Goal: Task Accomplishment & Management: Manage account settings

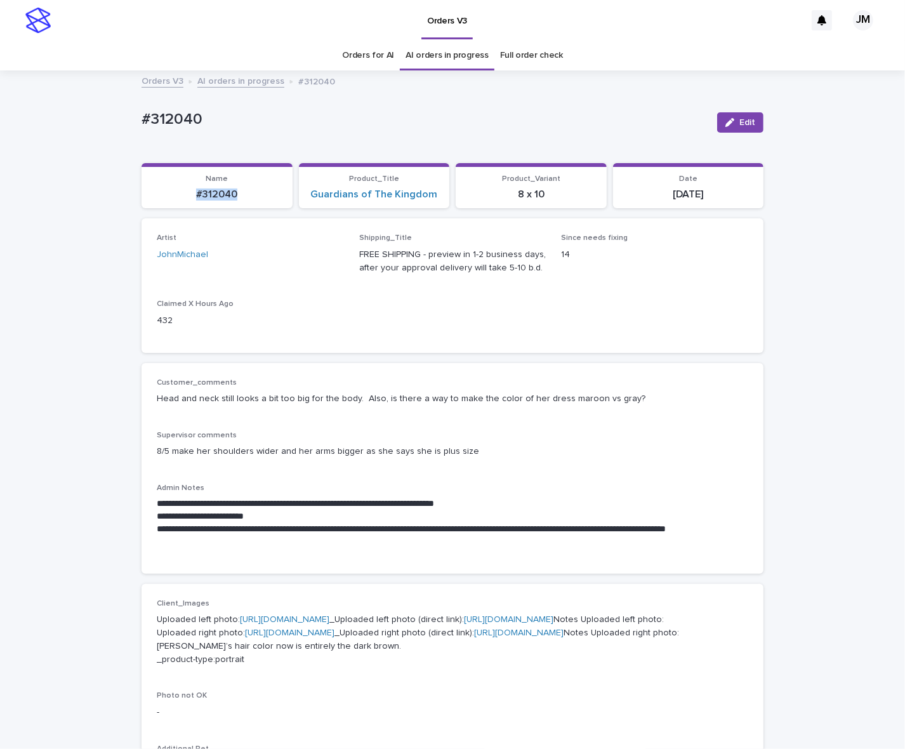
drag, startPoint x: 190, startPoint y: 194, endPoint x: 237, endPoint y: 195, distance: 46.3
click at [237, 195] on p "#312040" at bounding box center [217, 194] width 136 height 12
copy p "#312040"
click at [743, 122] on span "Edit" at bounding box center [747, 122] width 16 height 9
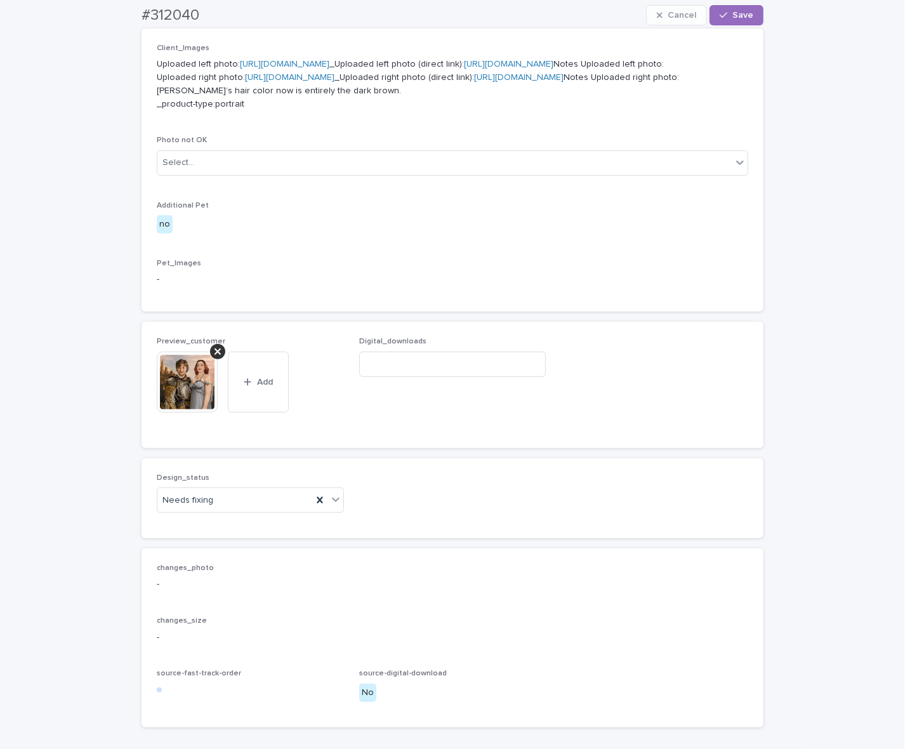
scroll to position [761, 0]
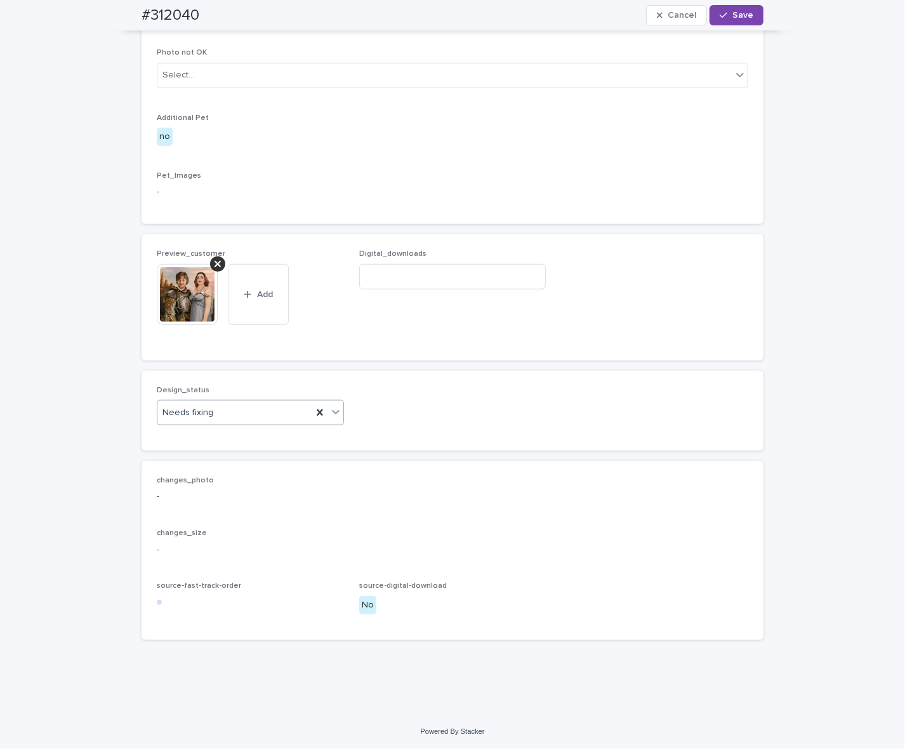
click at [226, 412] on div "Needs fixing" at bounding box center [234, 412] width 155 height 21
drag, startPoint x: 220, startPoint y: 445, endPoint x: 220, endPoint y: 422, distance: 22.2
click at [219, 445] on div "Uploaded" at bounding box center [245, 437] width 186 height 22
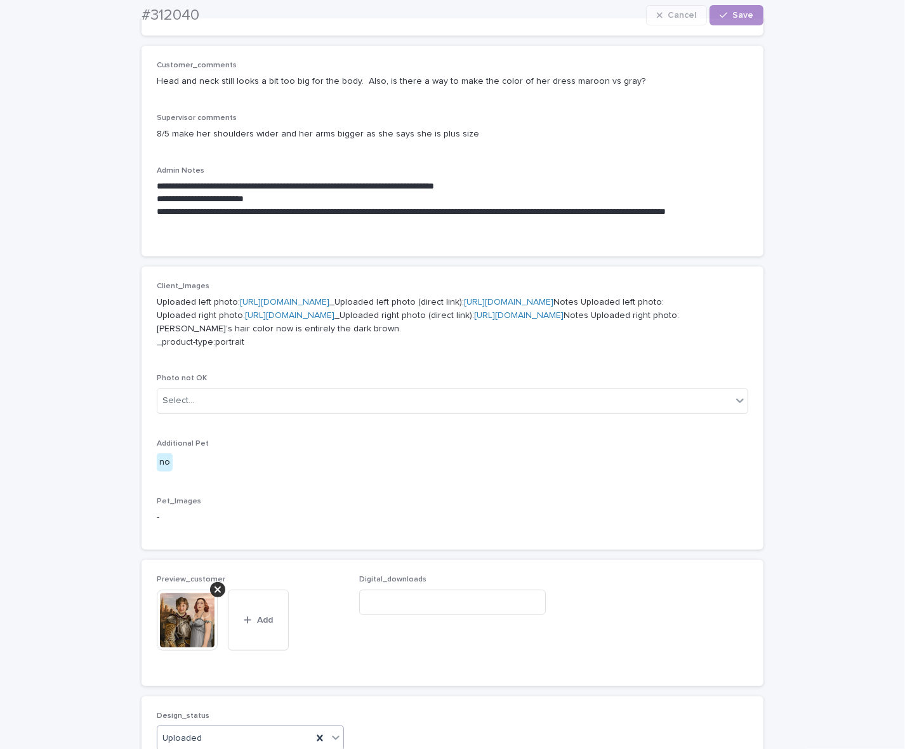
scroll to position [714, 0]
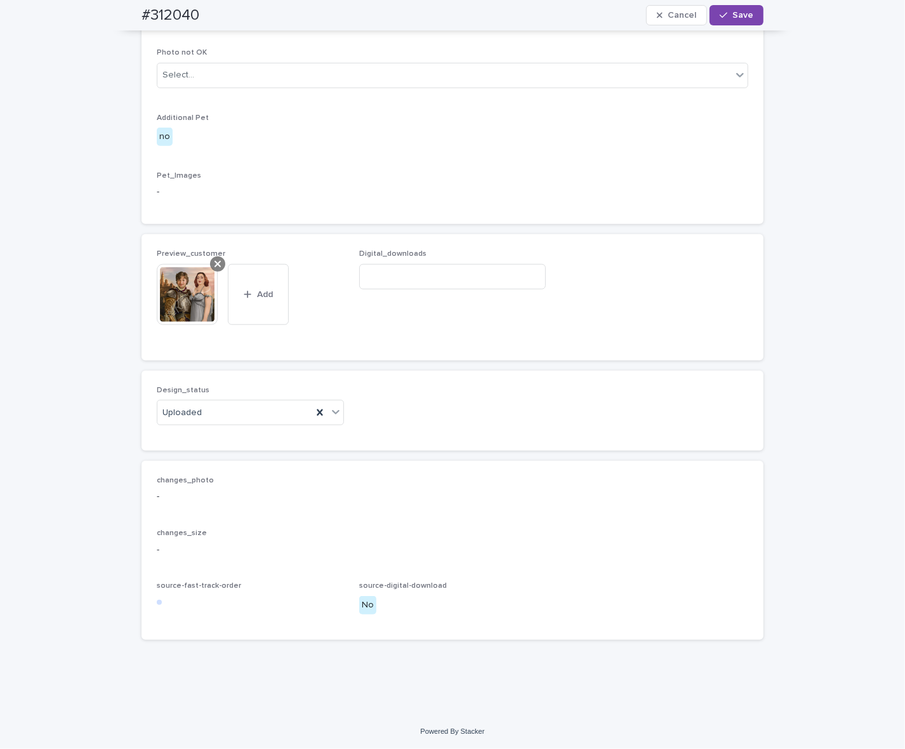
click at [214, 269] on icon at bounding box center [217, 264] width 6 height 10
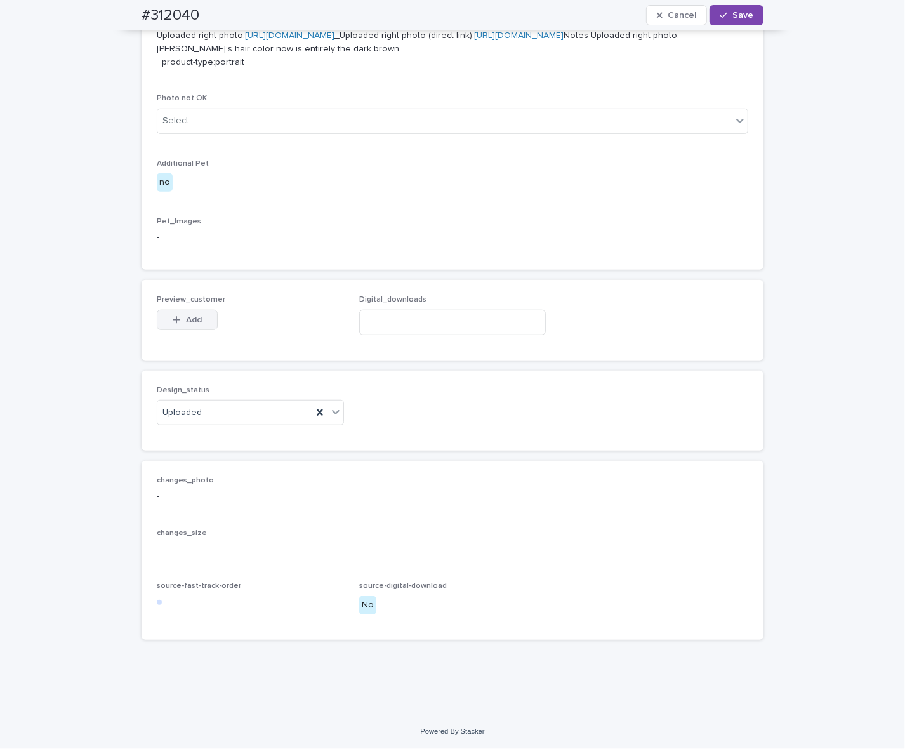
click at [192, 330] on button "Add" at bounding box center [187, 320] width 61 height 20
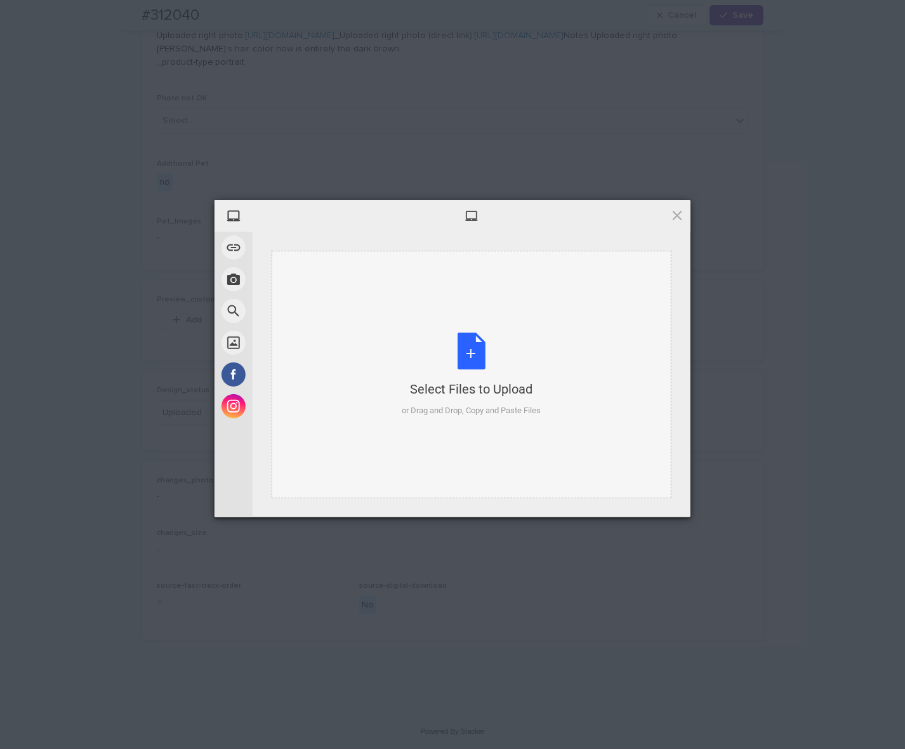
click at [575, 302] on div "Select Files to Upload or Drag and Drop, Copy and Paste Files" at bounding box center [472, 374] width 400 height 247
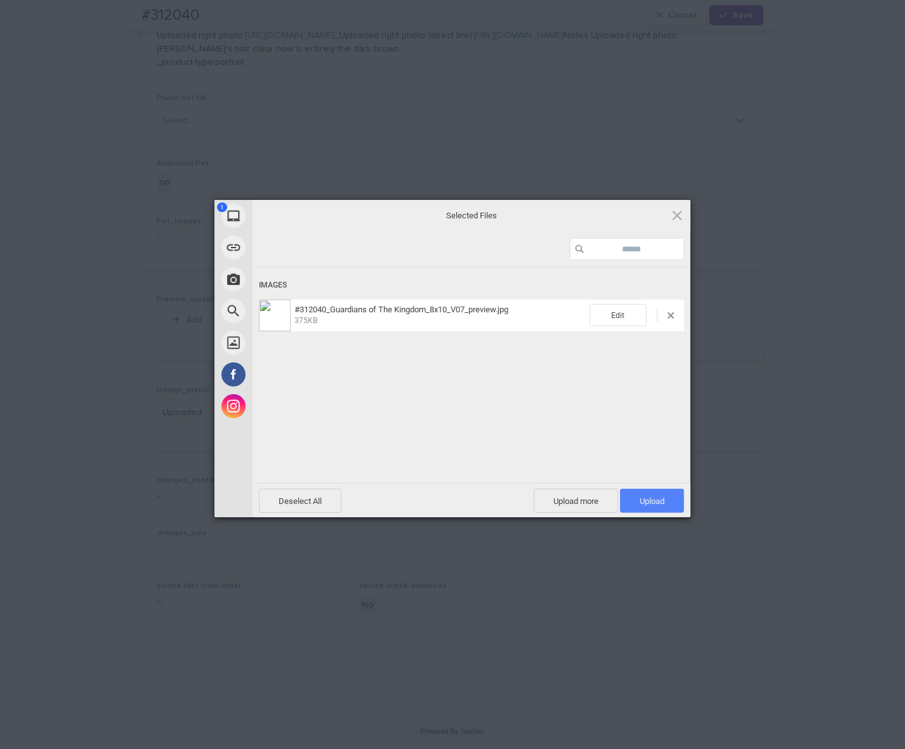
click at [660, 506] on span "Upload 1" at bounding box center [652, 500] width 64 height 24
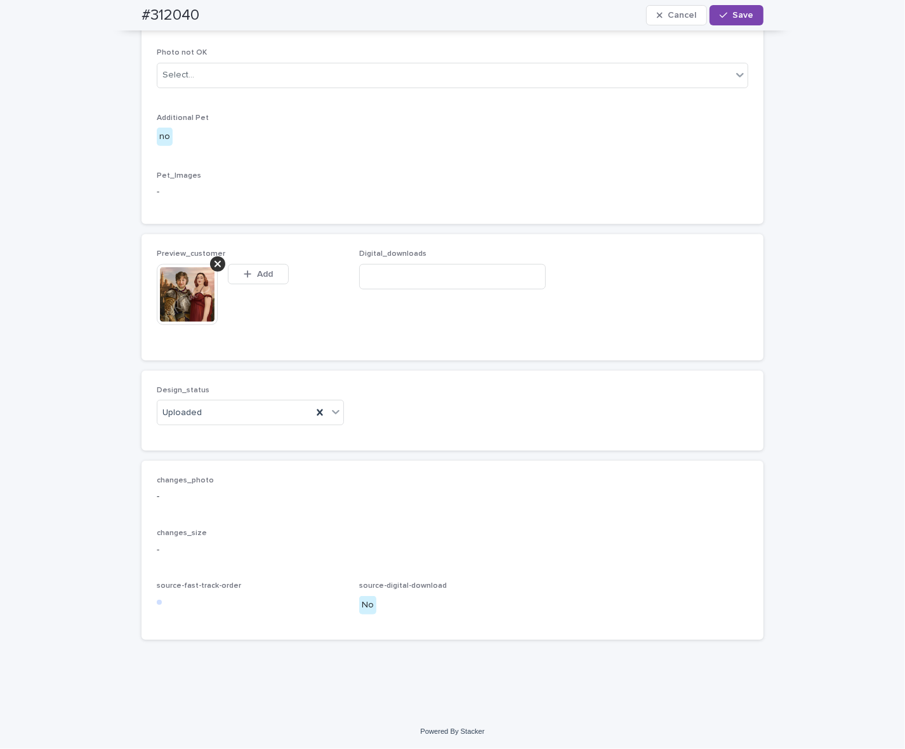
scroll to position [714, 0]
click at [740, 11] on span "Save" at bounding box center [742, 15] width 21 height 9
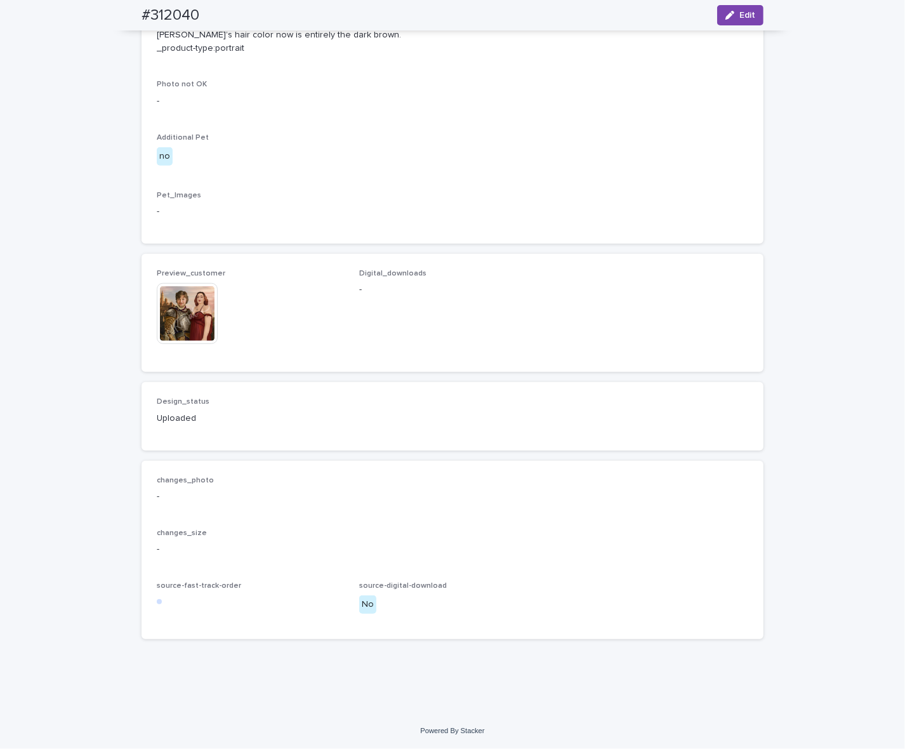
scroll to position [698, 0]
click at [188, 341] on img at bounding box center [187, 313] width 61 height 61
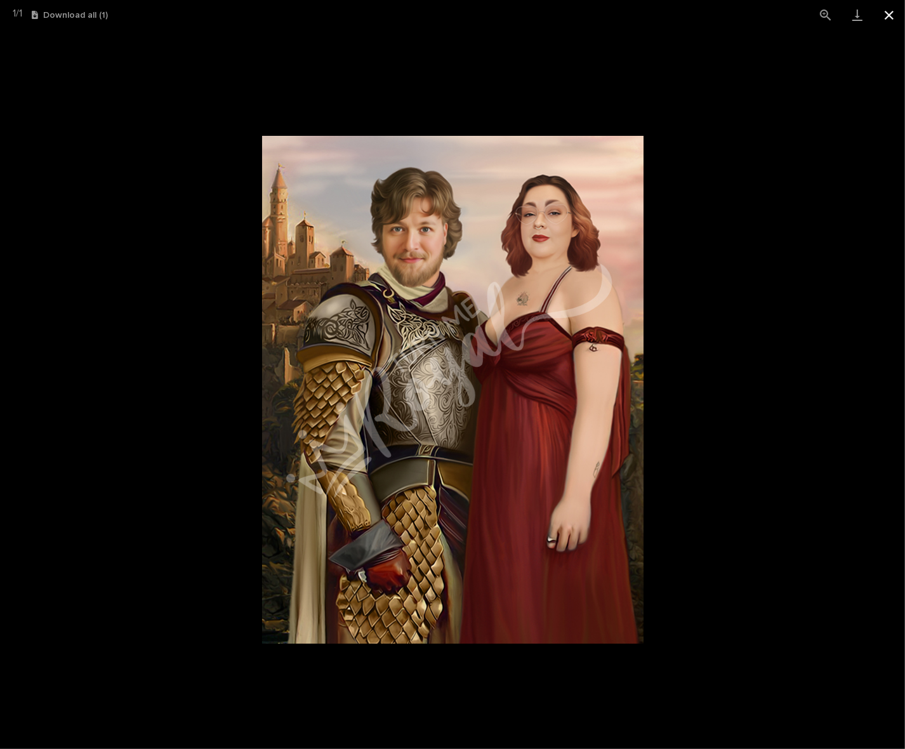
click at [887, 20] on button "Close gallery" at bounding box center [889, 15] width 32 height 30
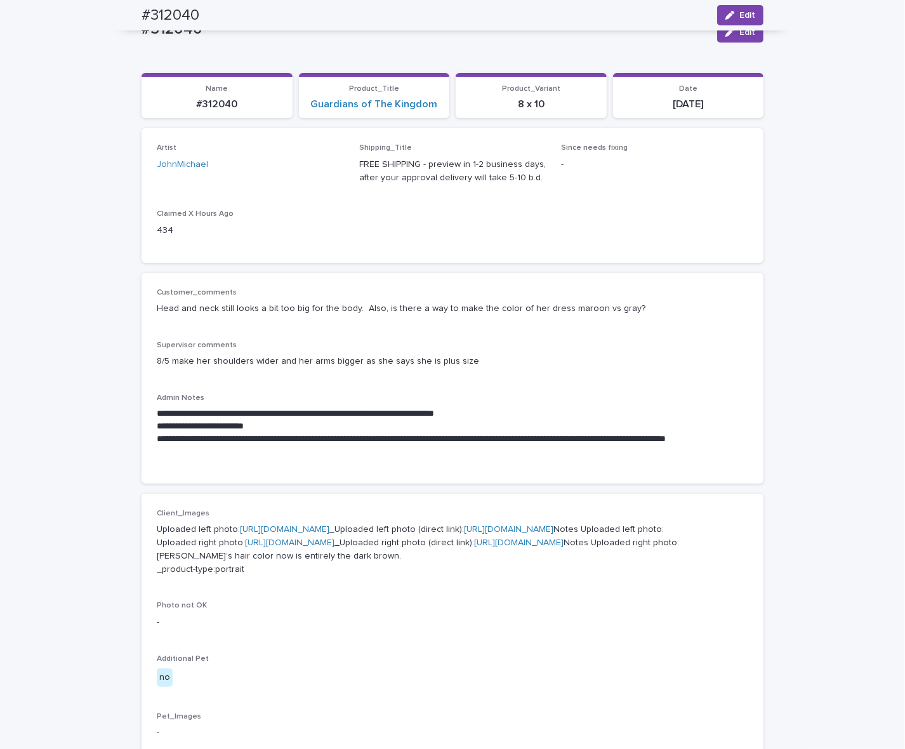
scroll to position [63, 0]
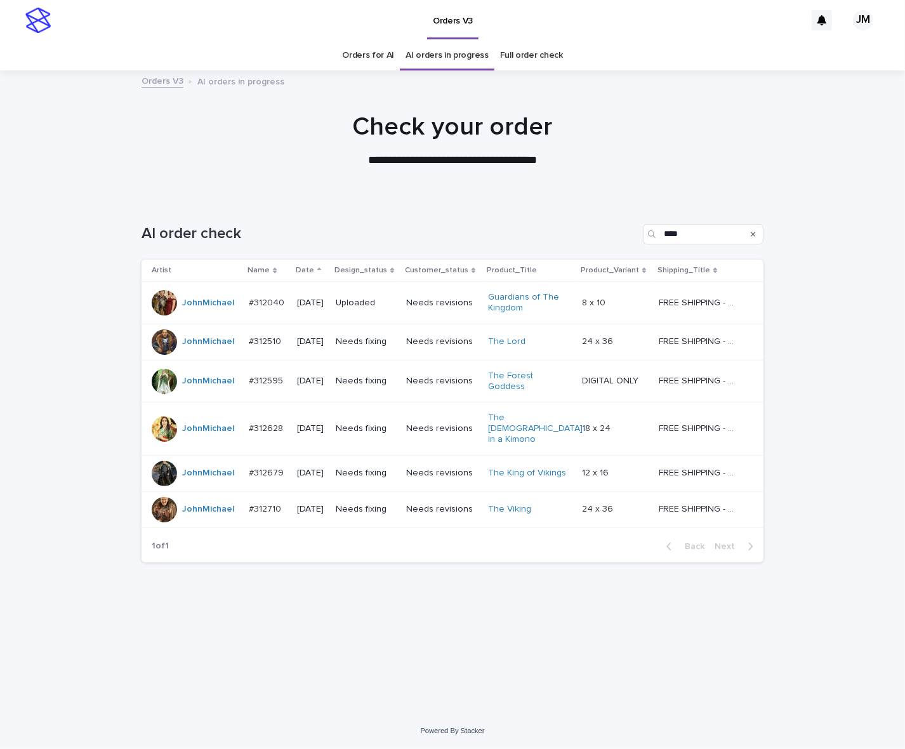
click at [377, 349] on div "Needs fixing" at bounding box center [366, 341] width 60 height 21
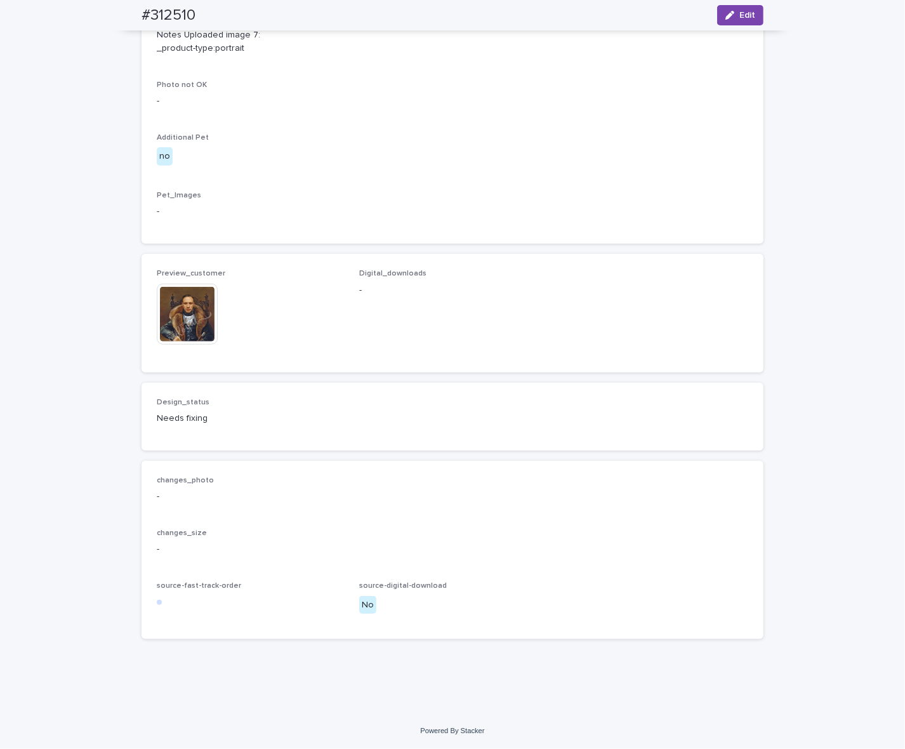
scroll to position [1031, 0]
click at [176, 344] on img at bounding box center [187, 314] width 61 height 61
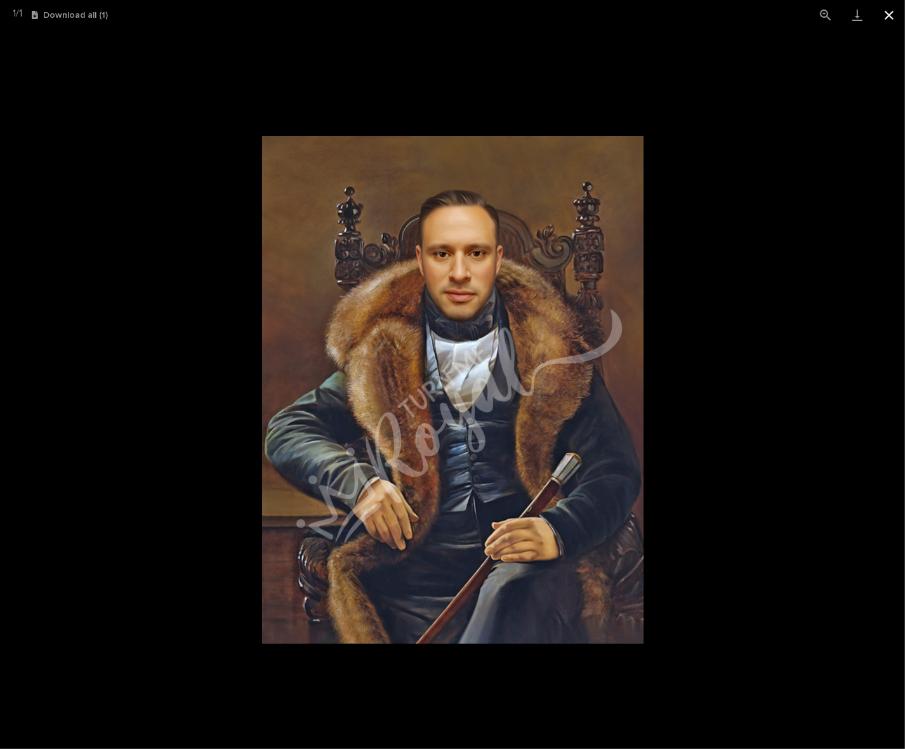
click at [889, 18] on button "Close gallery" at bounding box center [889, 15] width 32 height 30
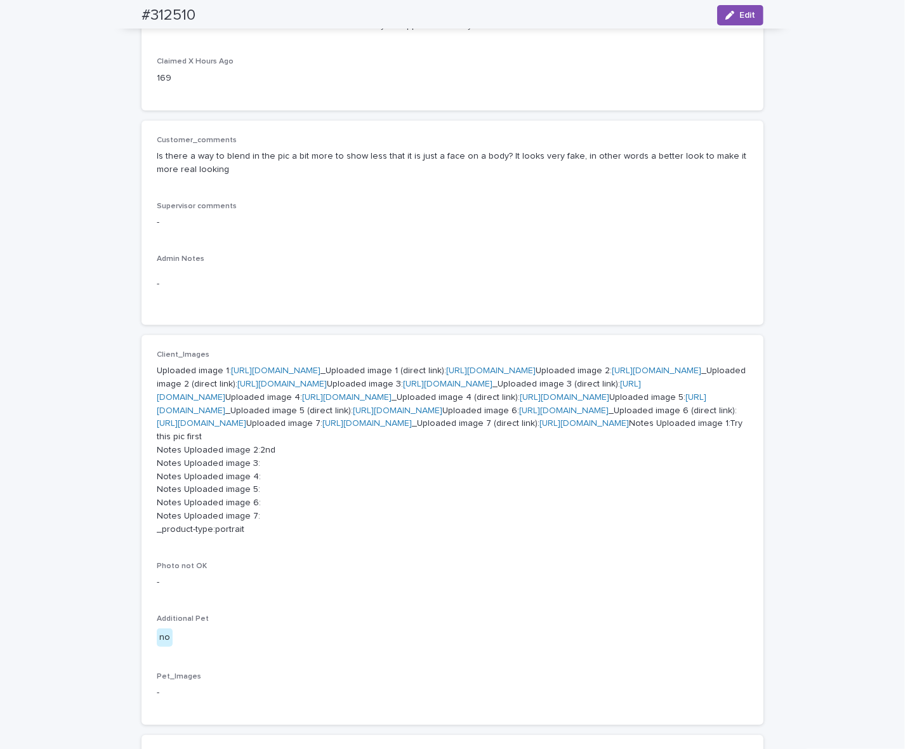
scroll to position [79, 0]
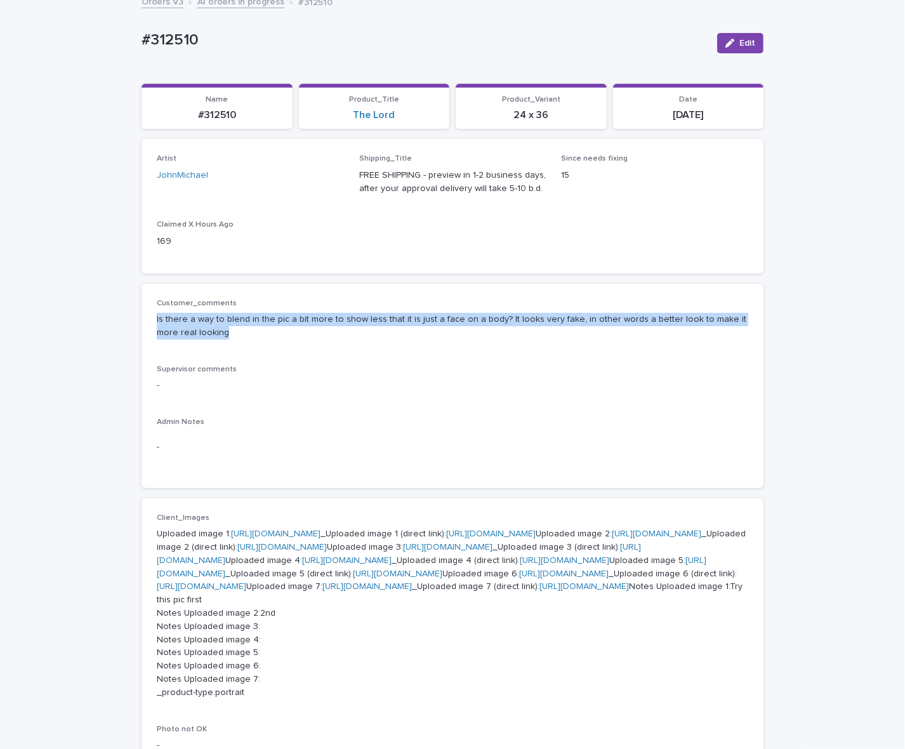
drag, startPoint x: 145, startPoint y: 316, endPoint x: 210, endPoint y: 328, distance: 66.4
click at [210, 328] on div "Customer_comments Is there a way to blend in the pic a bit more to show less th…" at bounding box center [452, 386] width 622 height 204
copy p "Is there a way to blend in the pic a bit more to show less that it is just a fa…"
